Goal: Task Accomplishment & Management: Complete application form

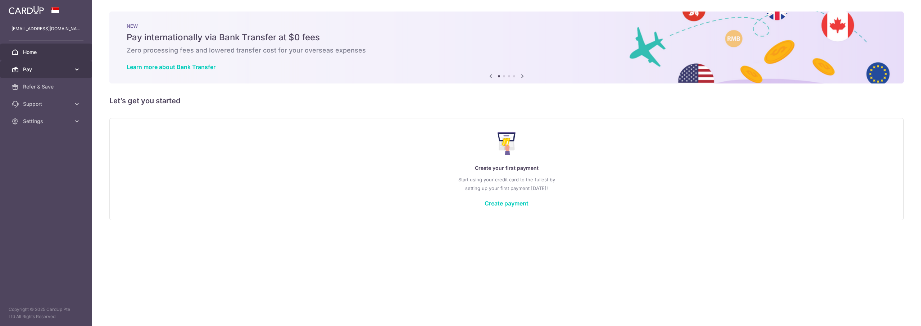
click at [62, 67] on span "Pay" at bounding box center [46, 69] width 47 height 7
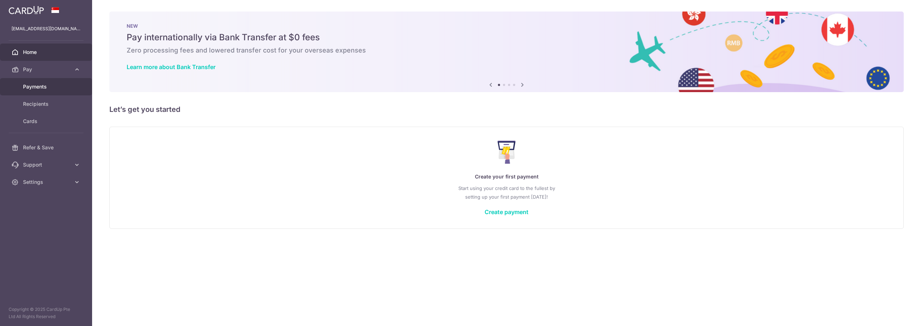
click at [49, 92] on link "Payments" at bounding box center [46, 86] width 92 height 17
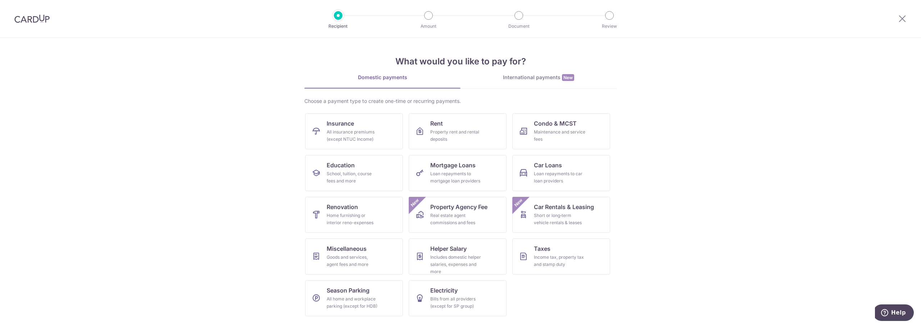
click at [547, 78] on div "International payments New" at bounding box center [538, 78] width 156 height 8
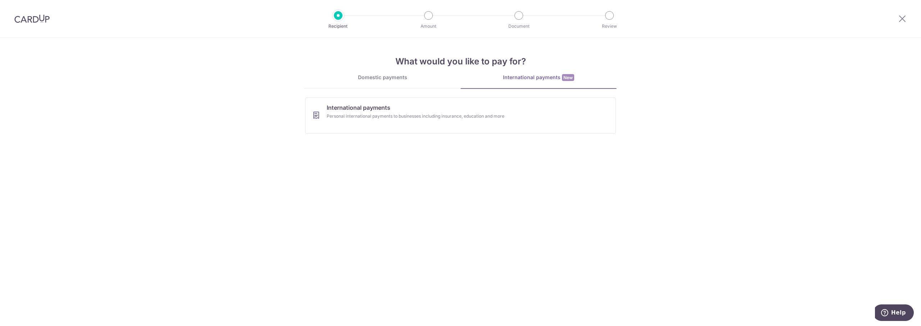
click at [374, 79] on div "Domestic payments" at bounding box center [382, 77] width 156 height 7
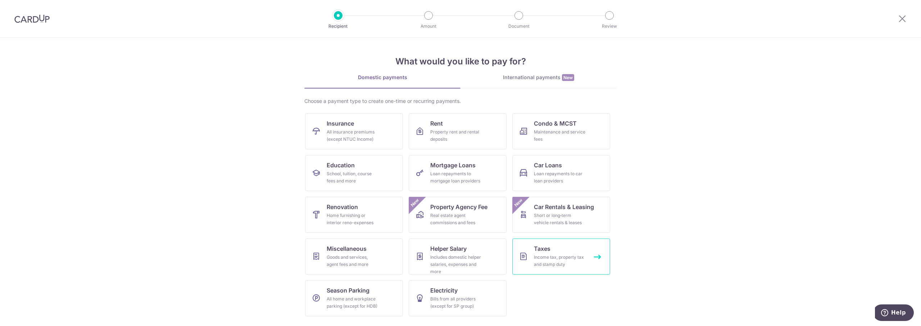
click at [588, 254] on link "Taxes Income tax, property tax and stamp duty" at bounding box center [561, 256] width 98 height 36
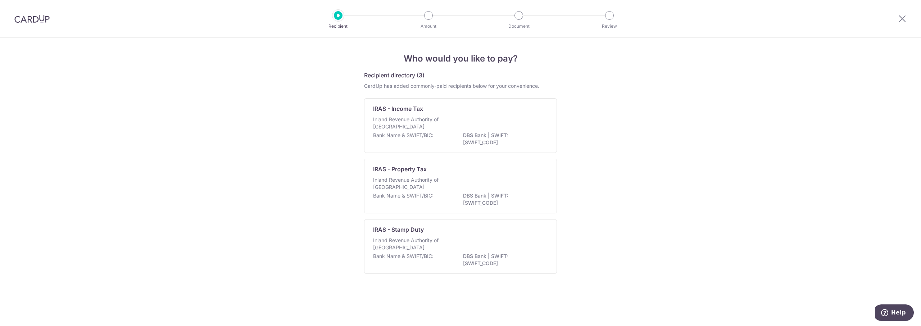
click at [237, 83] on div "Who would you like to pay? Recipient directory (3) CardUp has added commonly-pa…" at bounding box center [460, 182] width 921 height 288
drag, startPoint x: 241, startPoint y: 83, endPoint x: 239, endPoint y: 74, distance: 8.9
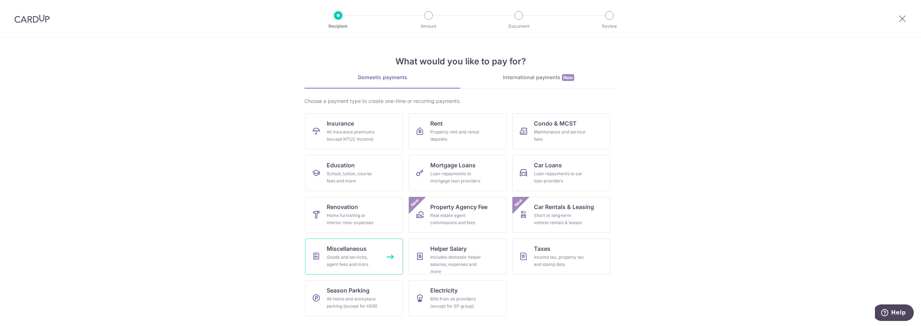
click at [356, 252] on span "Miscellaneous" at bounding box center [347, 248] width 40 height 9
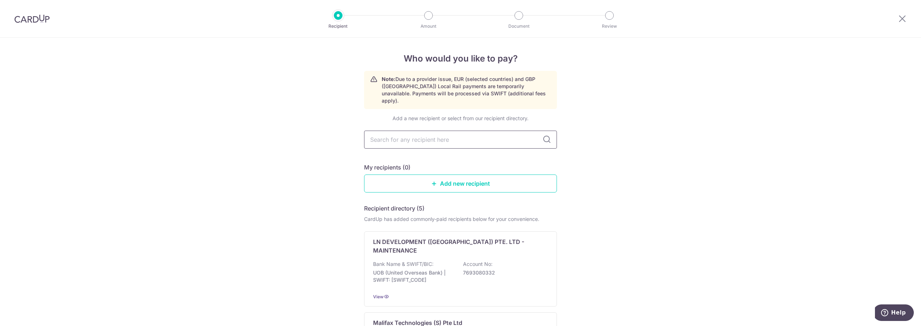
click at [488, 132] on input "text" at bounding box center [460, 140] width 193 height 18
click at [487, 134] on input "text" at bounding box center [460, 140] width 193 height 18
type input "citi"
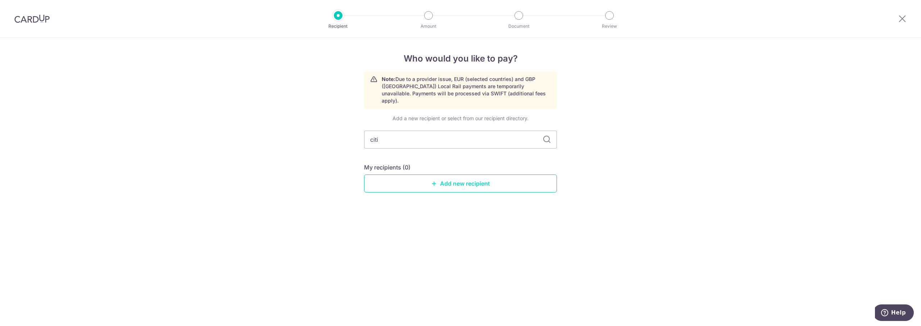
click at [463, 174] on link "Add new recipient" at bounding box center [460, 183] width 193 height 18
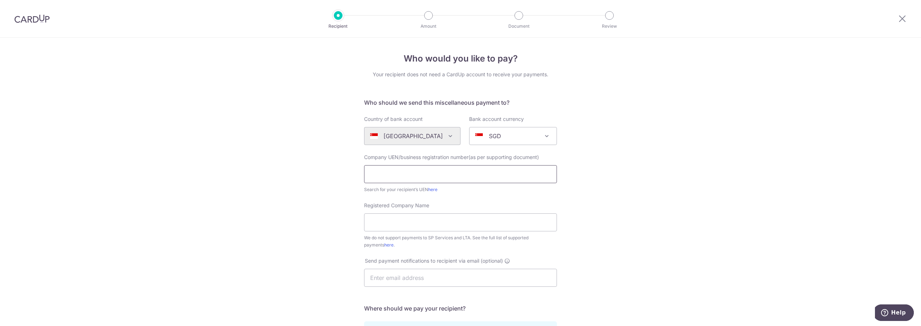
click at [410, 182] on input "text" at bounding box center [460, 174] width 193 height 18
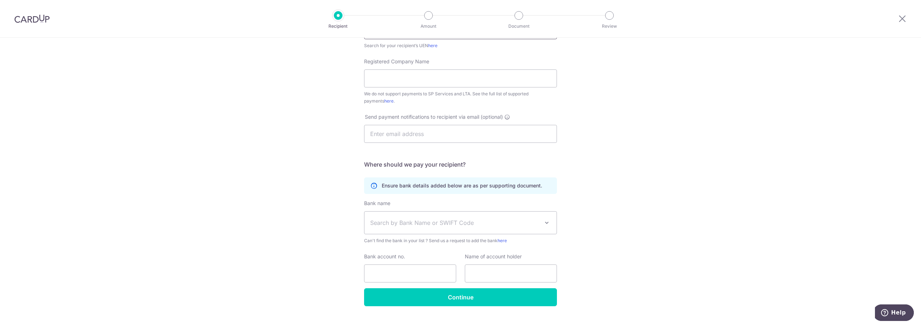
scroll to position [157, 0]
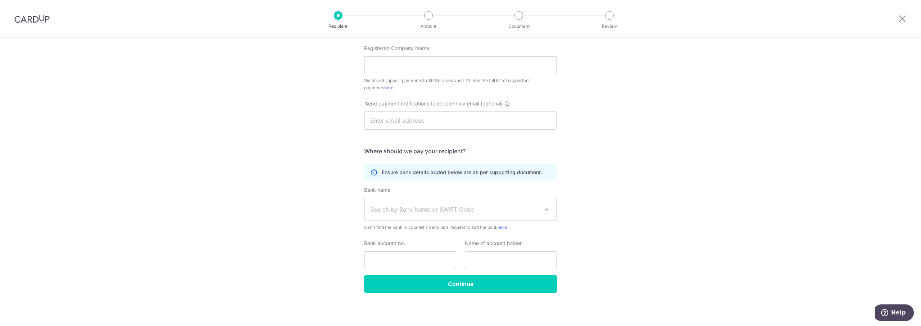
type input "citi"
